Goal: Transaction & Acquisition: Book appointment/travel/reservation

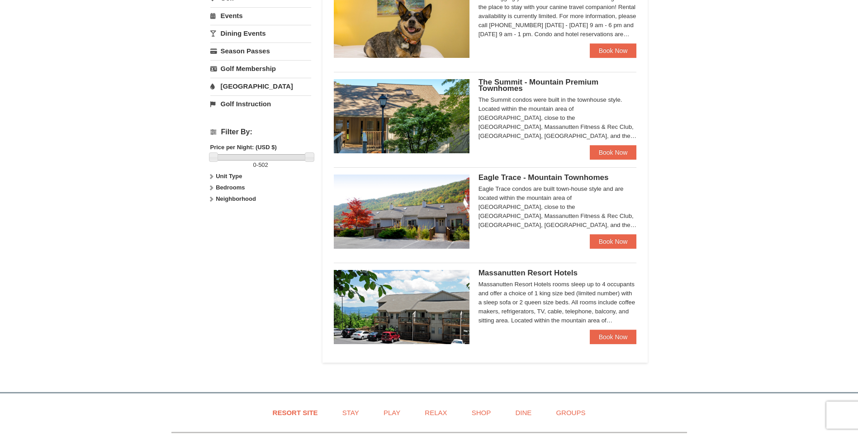
scroll to position [317, 0]
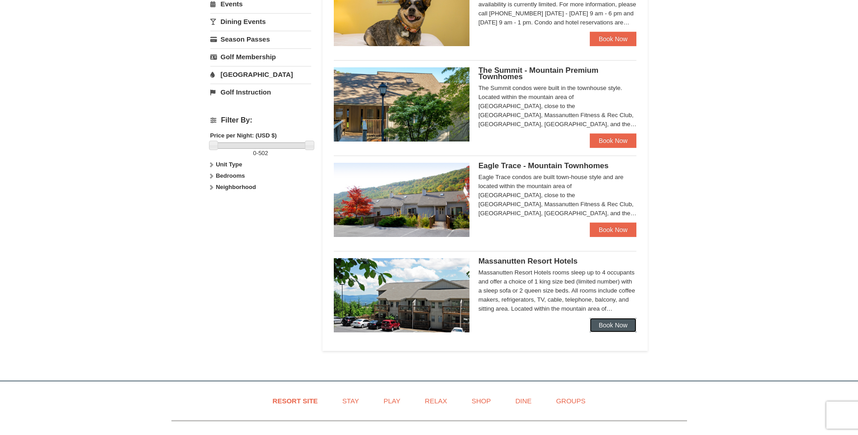
click at [608, 323] on link "Book Now" at bounding box center [613, 325] width 47 height 14
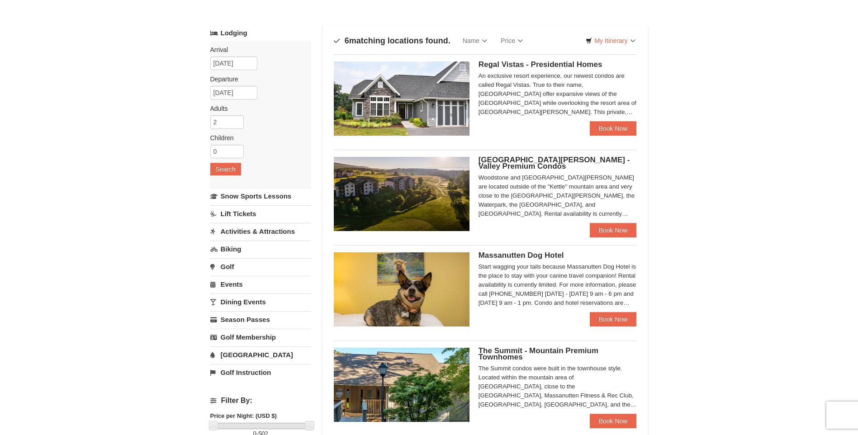
scroll to position [26, 0]
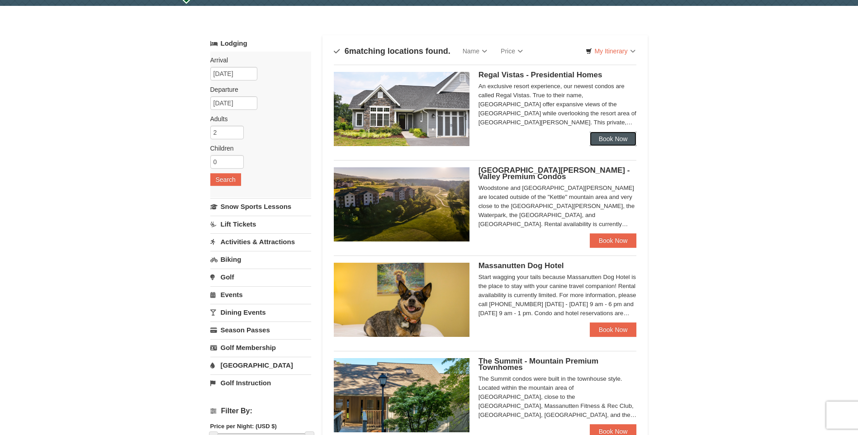
click at [612, 139] on link "Book Now" at bounding box center [613, 139] width 47 height 14
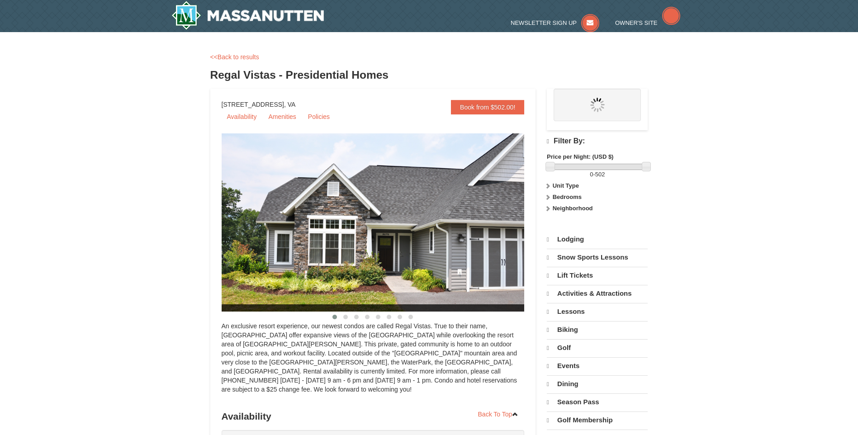
select select "10"
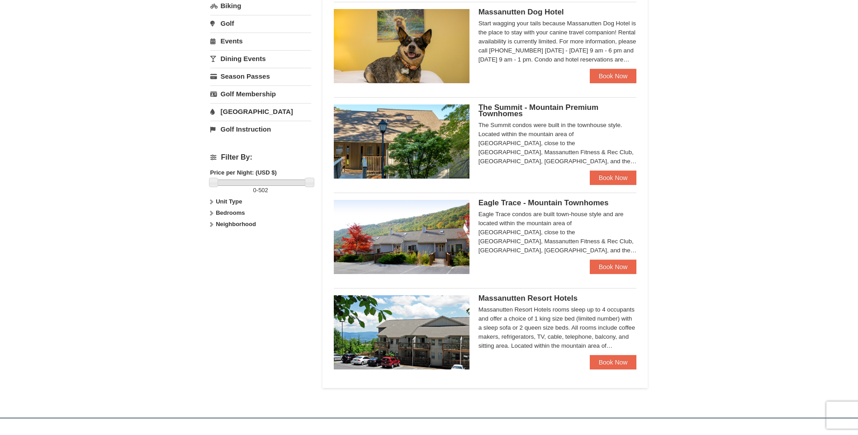
scroll to position [388, 0]
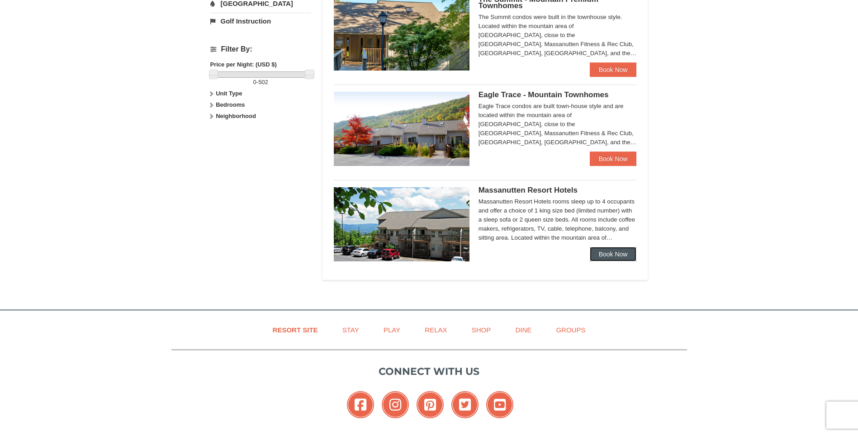
click at [599, 251] on link "Book Now" at bounding box center [613, 254] width 47 height 14
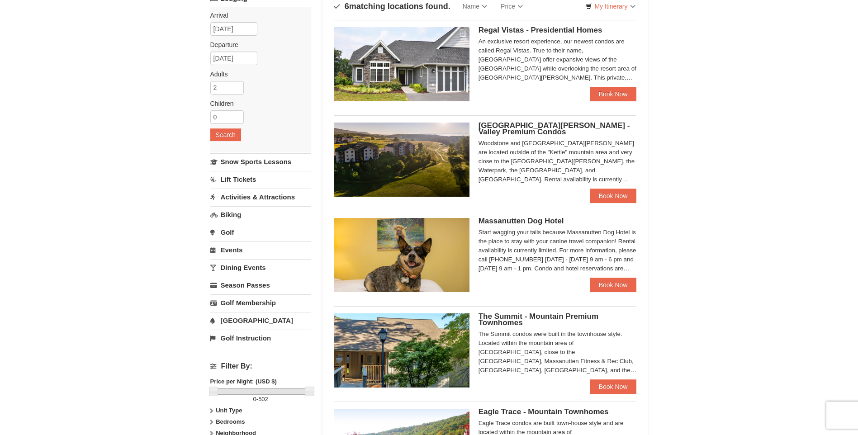
scroll to position [71, 0]
click at [598, 194] on link "Book Now" at bounding box center [613, 195] width 47 height 14
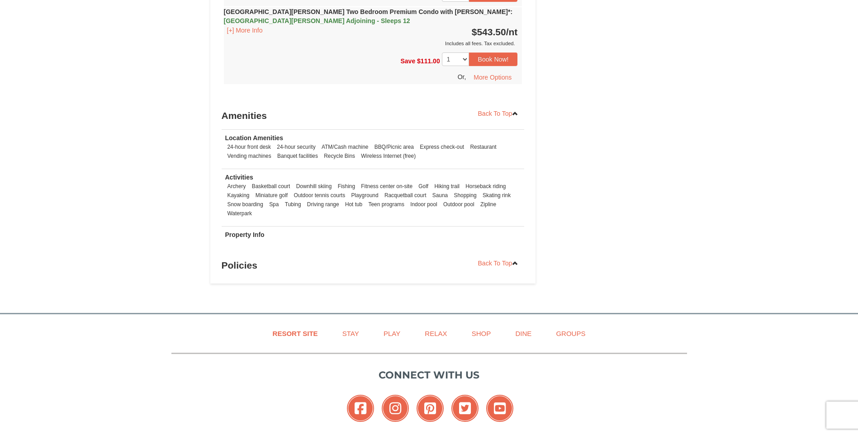
scroll to position [2567, 0]
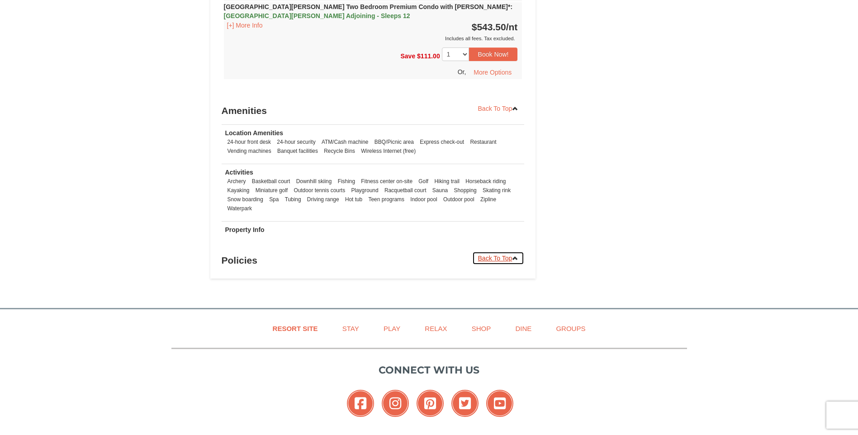
click at [517, 255] on icon at bounding box center [515, 258] width 6 height 6
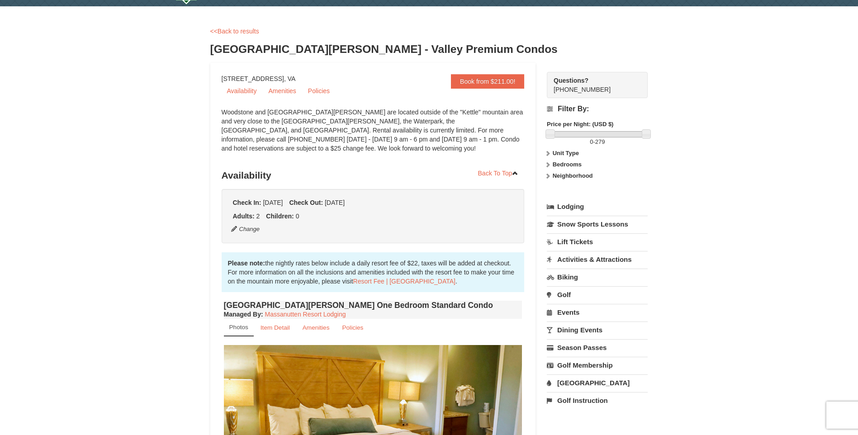
scroll to position [0, 0]
